Goal: Information Seeking & Learning: Learn about a topic

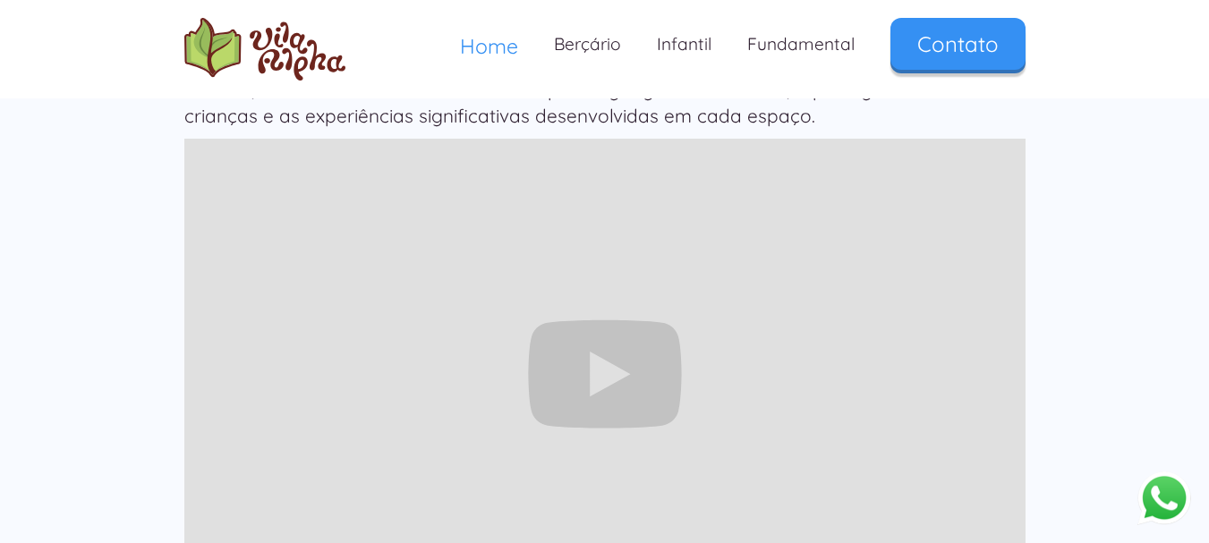
scroll to position [1694, 0]
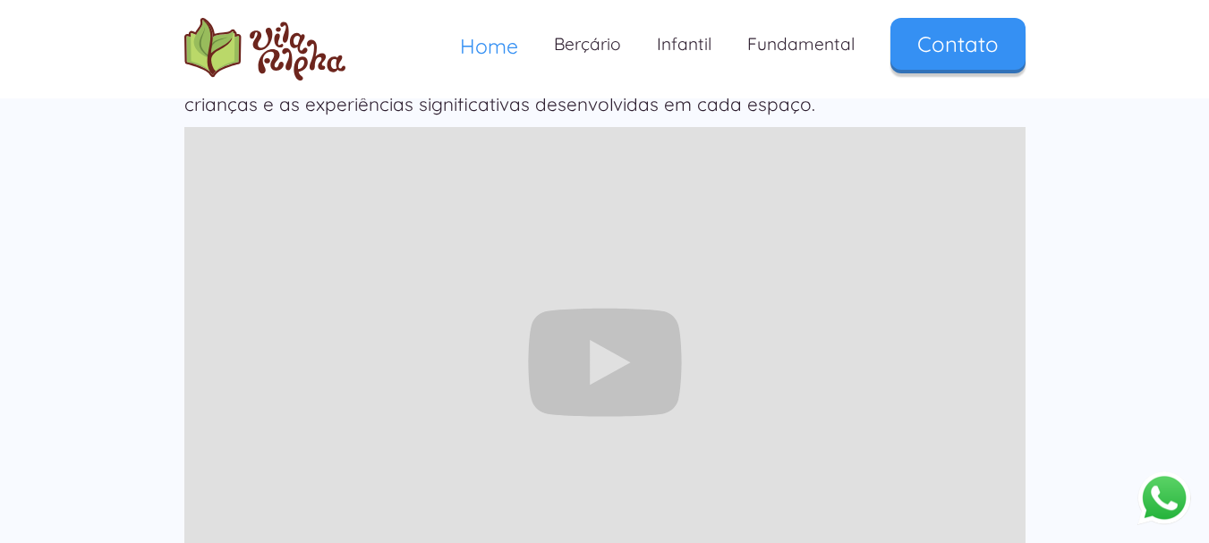
click at [1121, 176] on div "Nosso dia a dia 🌱 Em uma chácara de 14.000 m², cercada por um ambiente natural,…" at bounding box center [604, 362] width 1209 height 881
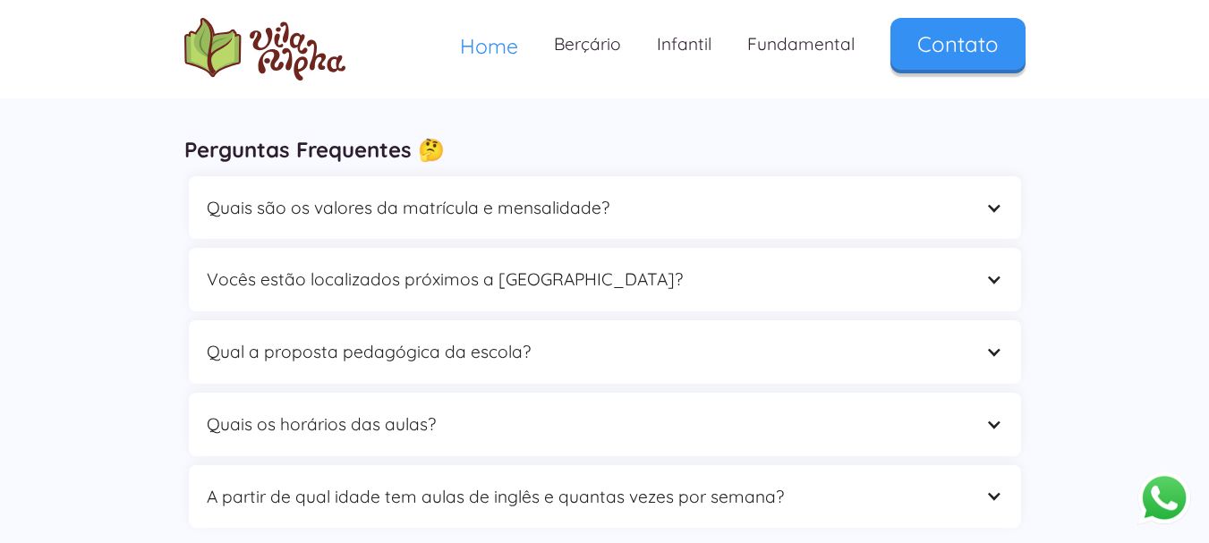
scroll to position [5010, 0]
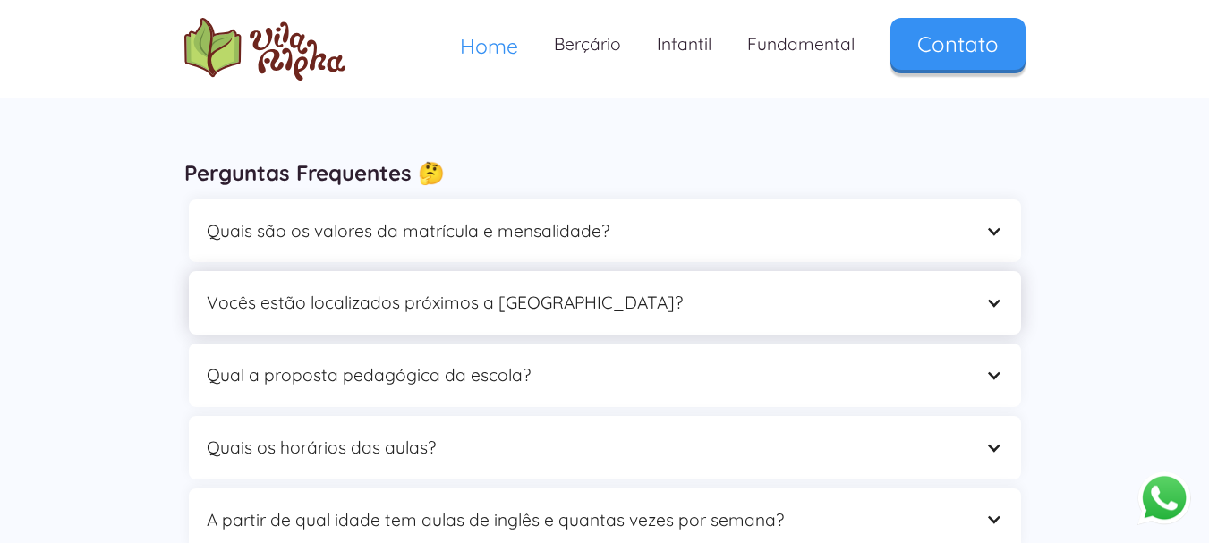
click at [986, 295] on div at bounding box center [994, 303] width 17 height 17
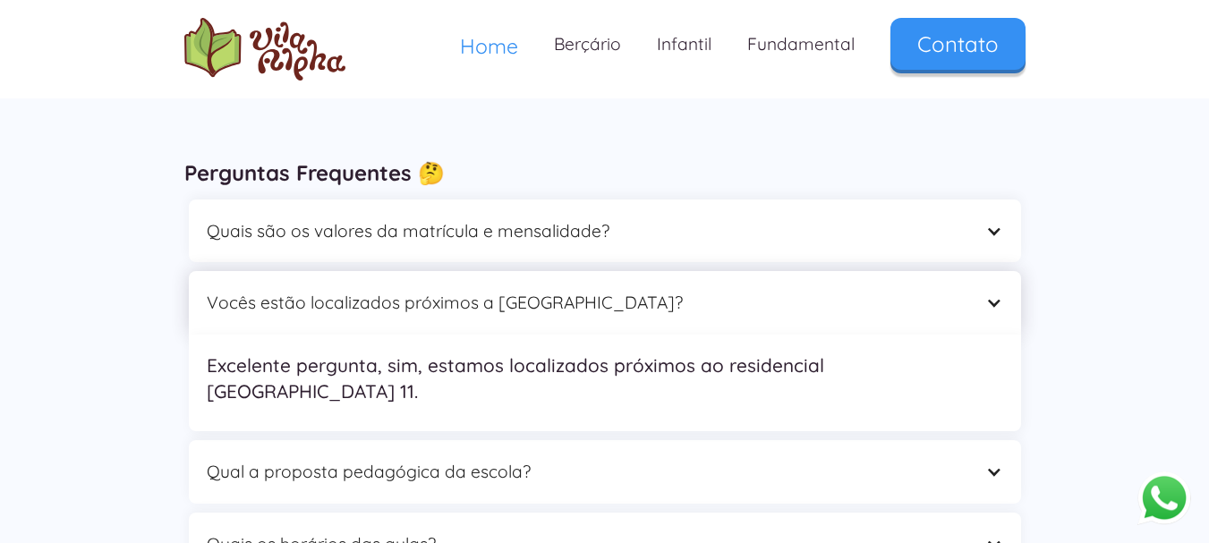
click at [986, 295] on div at bounding box center [994, 303] width 17 height 17
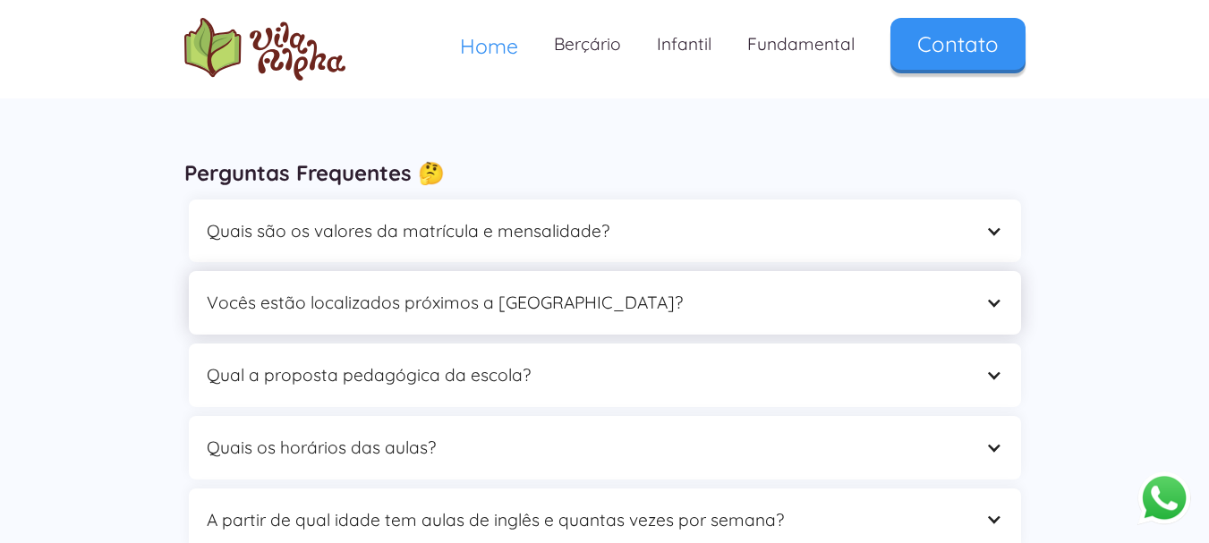
click at [986, 295] on div at bounding box center [994, 303] width 17 height 17
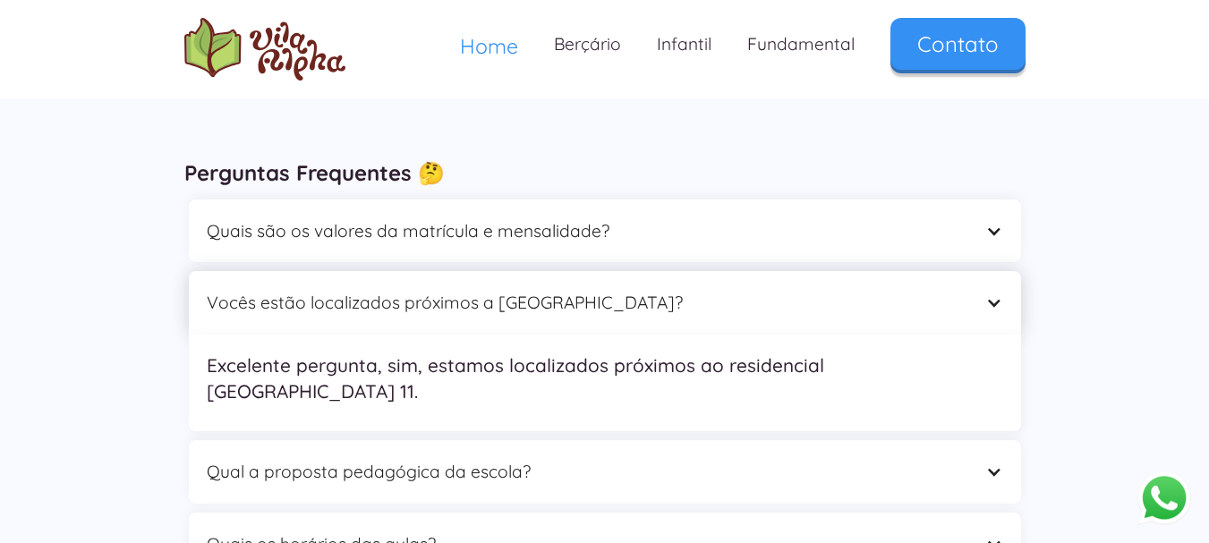
click at [986, 295] on div at bounding box center [994, 303] width 17 height 17
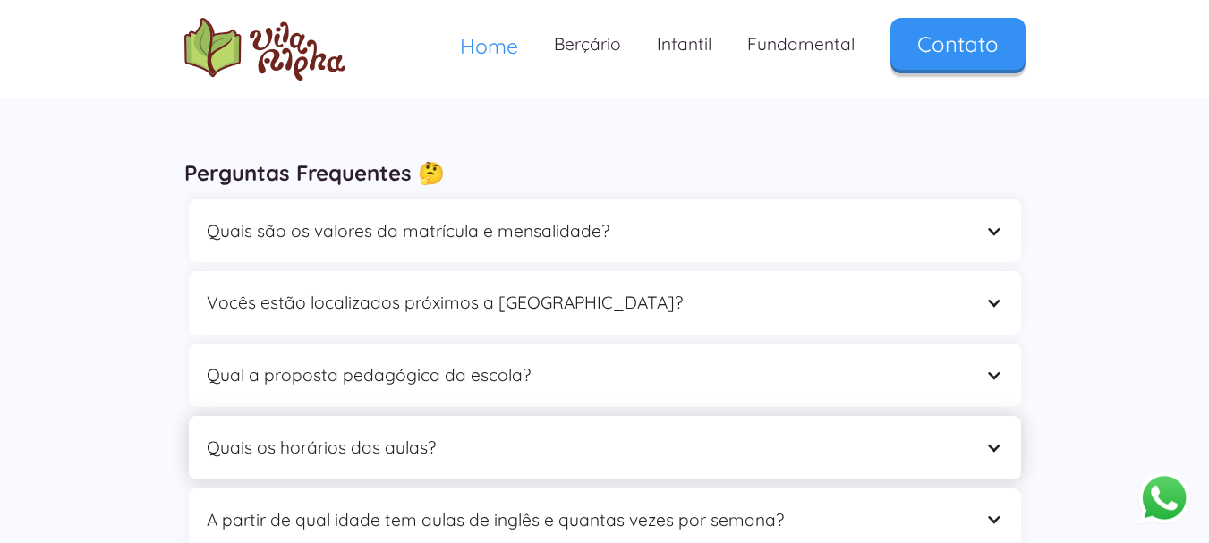
click at [975, 416] on div "Quais os horários das aulas?" at bounding box center [605, 448] width 833 height 64
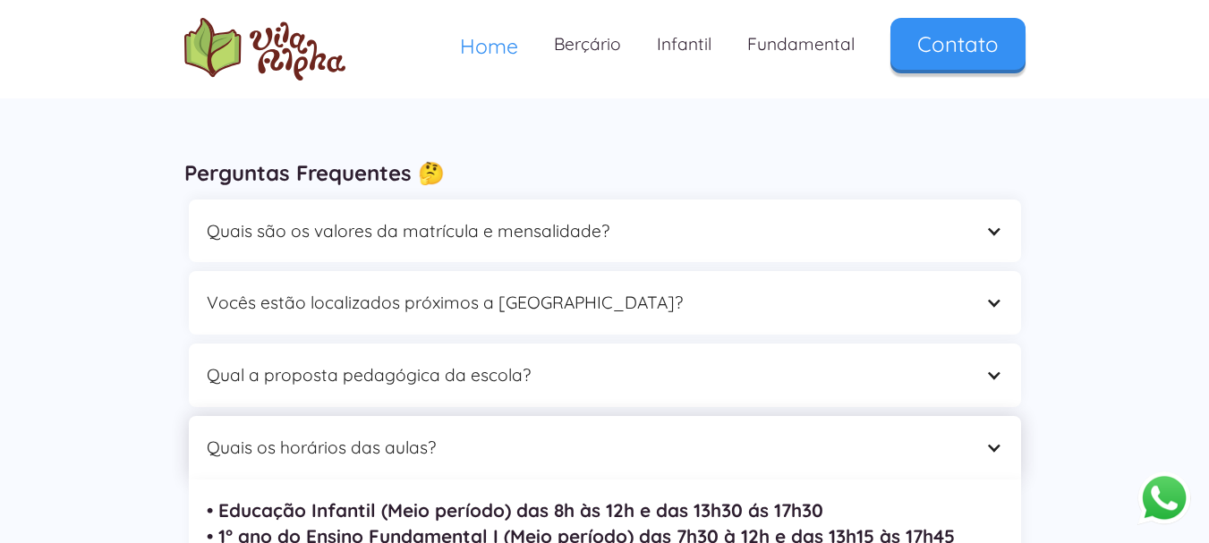
click at [978, 416] on div "Quais os horários das aulas?" at bounding box center [605, 448] width 833 height 64
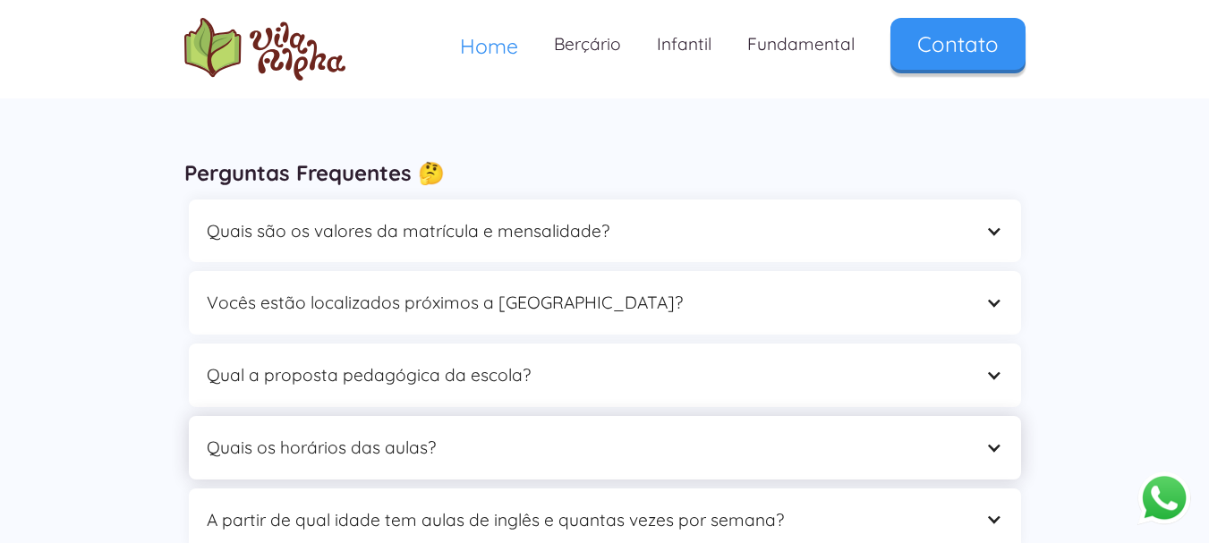
click at [970, 416] on div "Quais os horários das aulas?" at bounding box center [605, 448] width 833 height 64
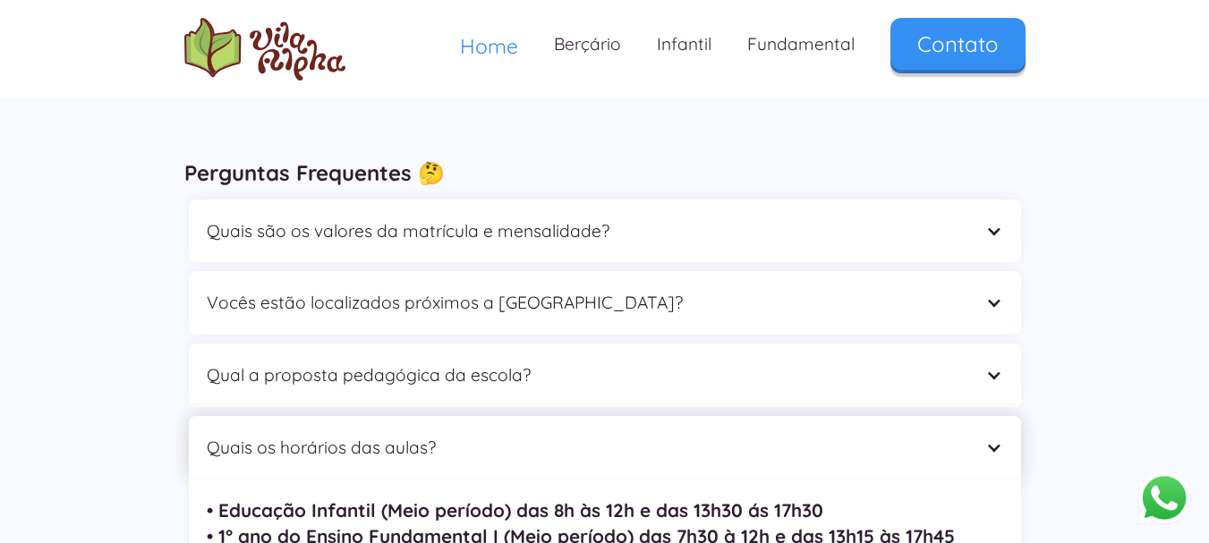
click at [965, 434] on div "Quais os horários das aulas?" at bounding box center [587, 448] width 761 height 28
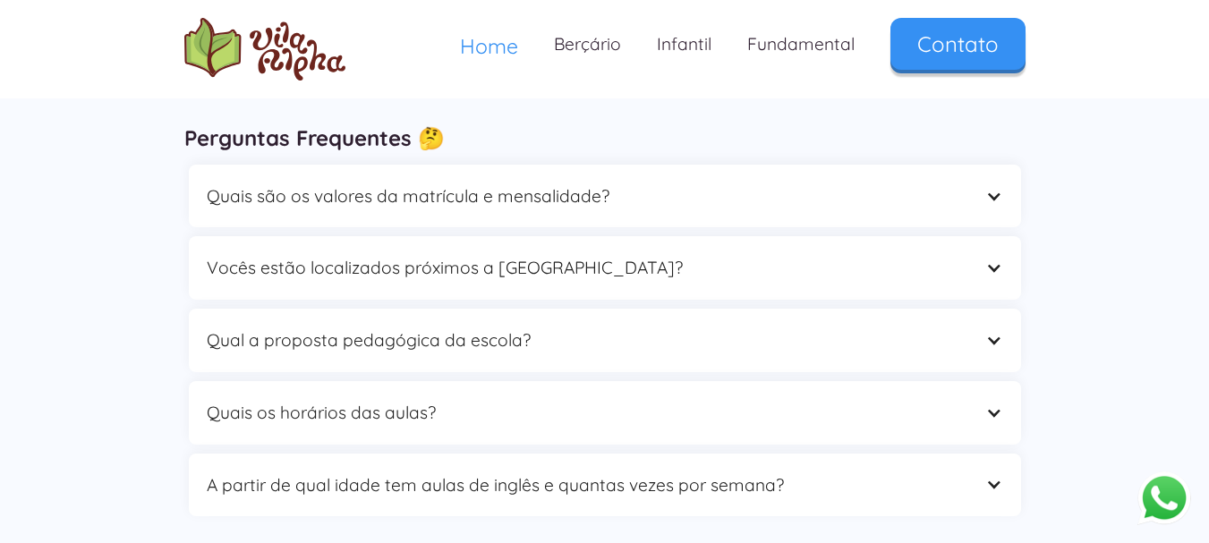
scroll to position [5057, 0]
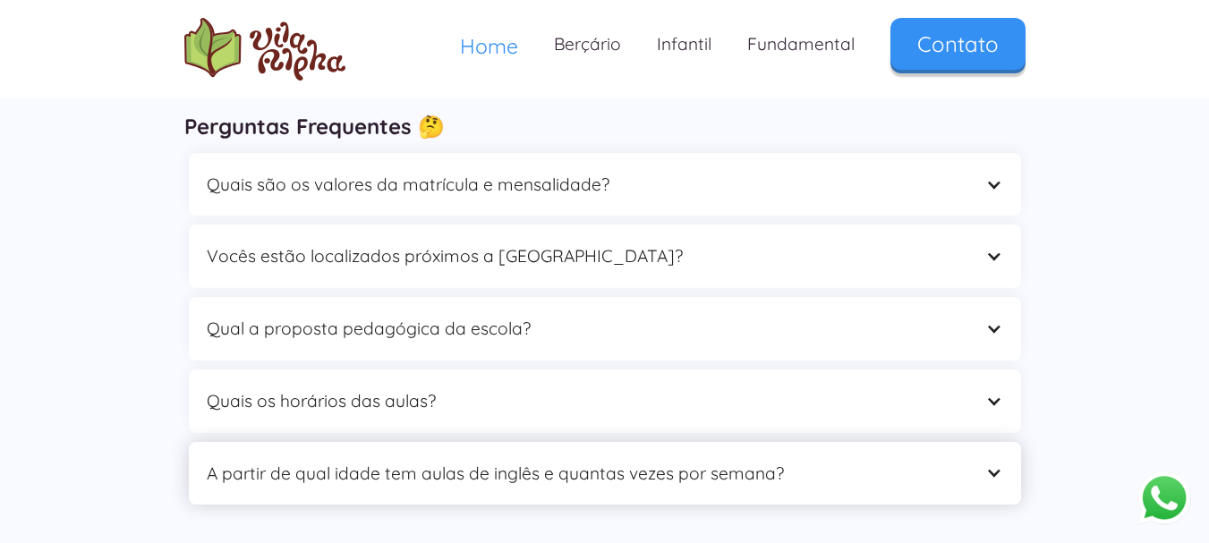
click at [1016, 442] on div "A partir de qual idade tem aulas de inglês e quantas vezes por semana?" at bounding box center [605, 474] width 833 height 64
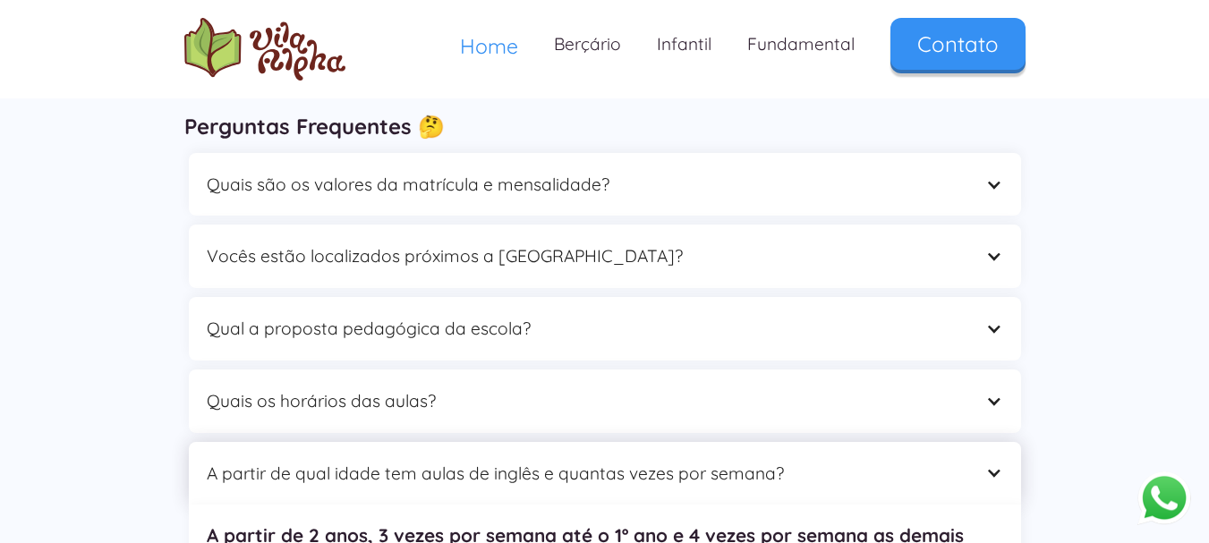
click at [975, 442] on div "A partir de qual idade tem aulas de inglês e quantas vezes por semana?" at bounding box center [605, 474] width 833 height 64
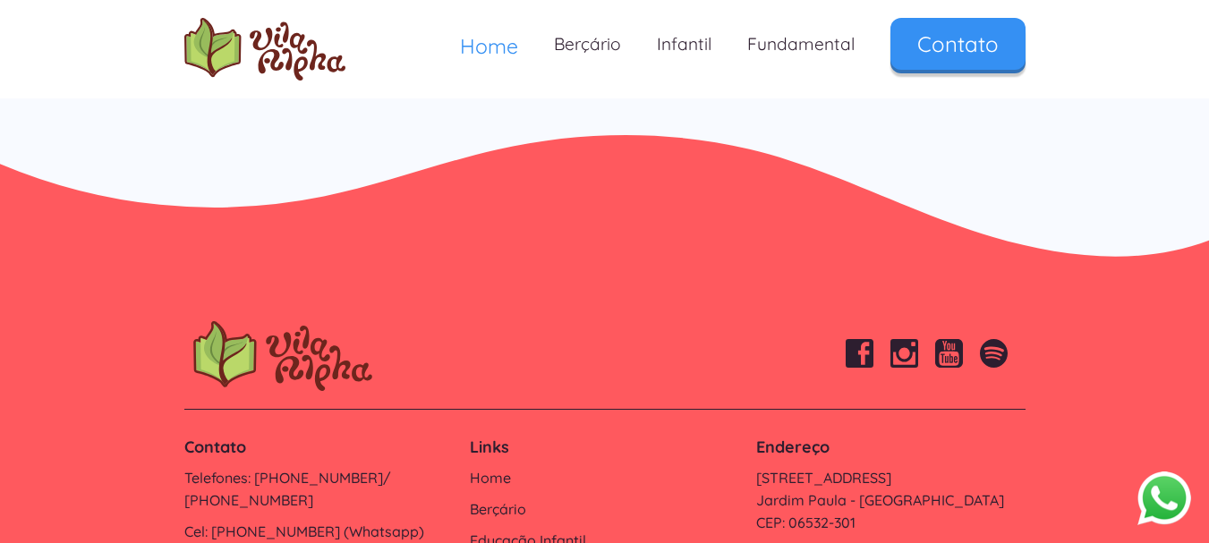
scroll to position [6027, 0]
